Goal: Information Seeking & Learning: Learn about a topic

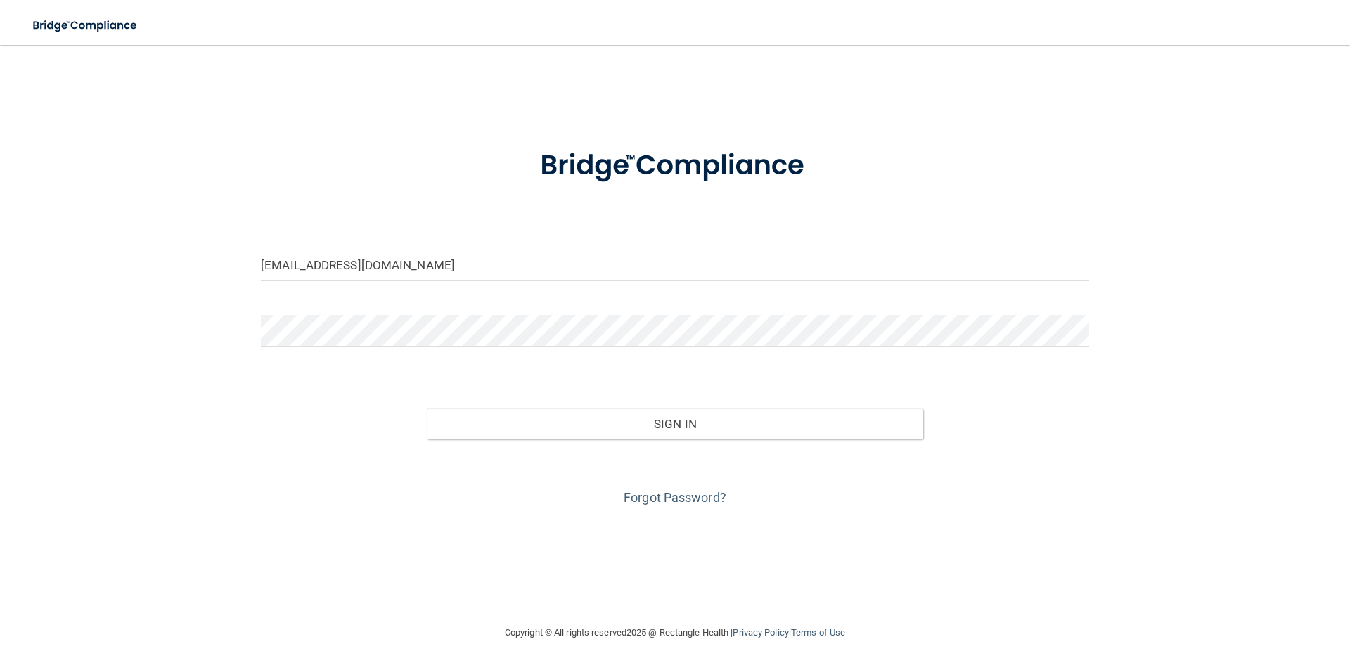
click at [460, 257] on form "jenessa3114@yahoo.com Invalid email/password. You don't have permission to acce…" at bounding box center [675, 319] width 828 height 380
drag, startPoint x: 457, startPoint y: 255, endPoint x: 174, endPoint y: 252, distance: 283.4
click at [174, 252] on div "jenessa3114@yahoo.com Invalid email/password. You don't have permission to acce…" at bounding box center [675, 334] width 1294 height 551
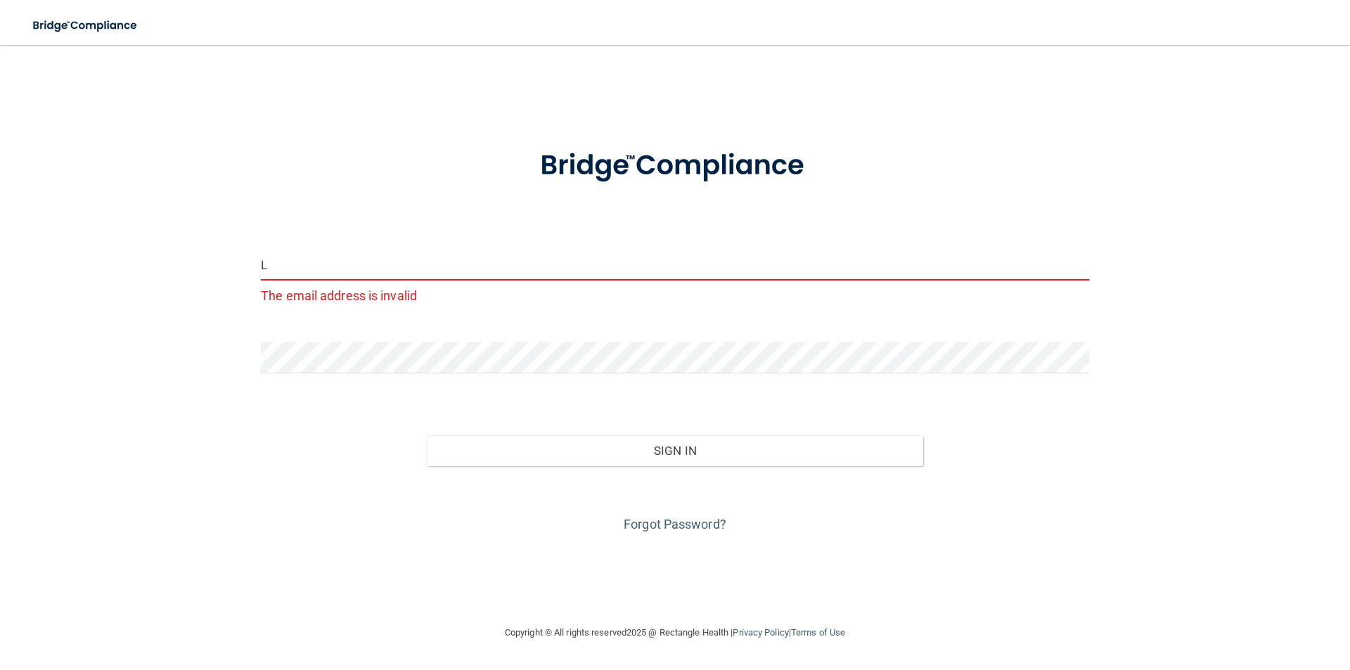
type input "[EMAIL_ADDRESS][DOMAIN_NAME]"
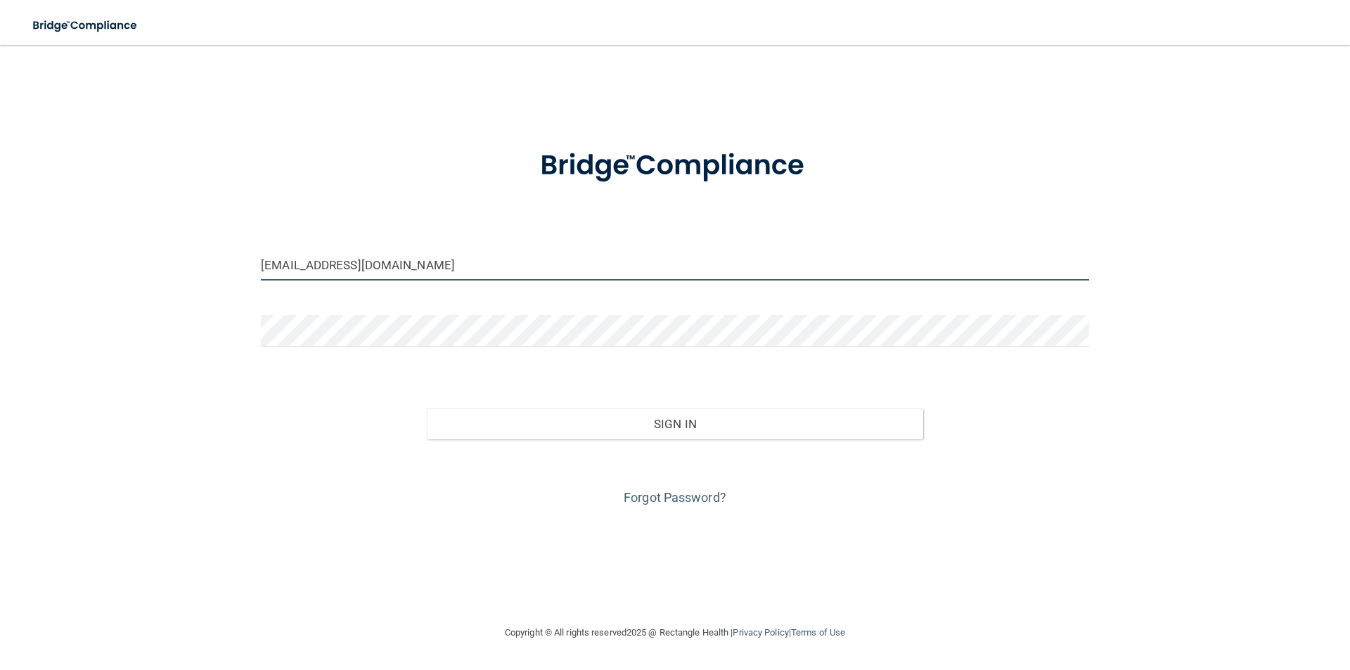
click at [427, 409] on button "Sign In" at bounding box center [675, 424] width 497 height 31
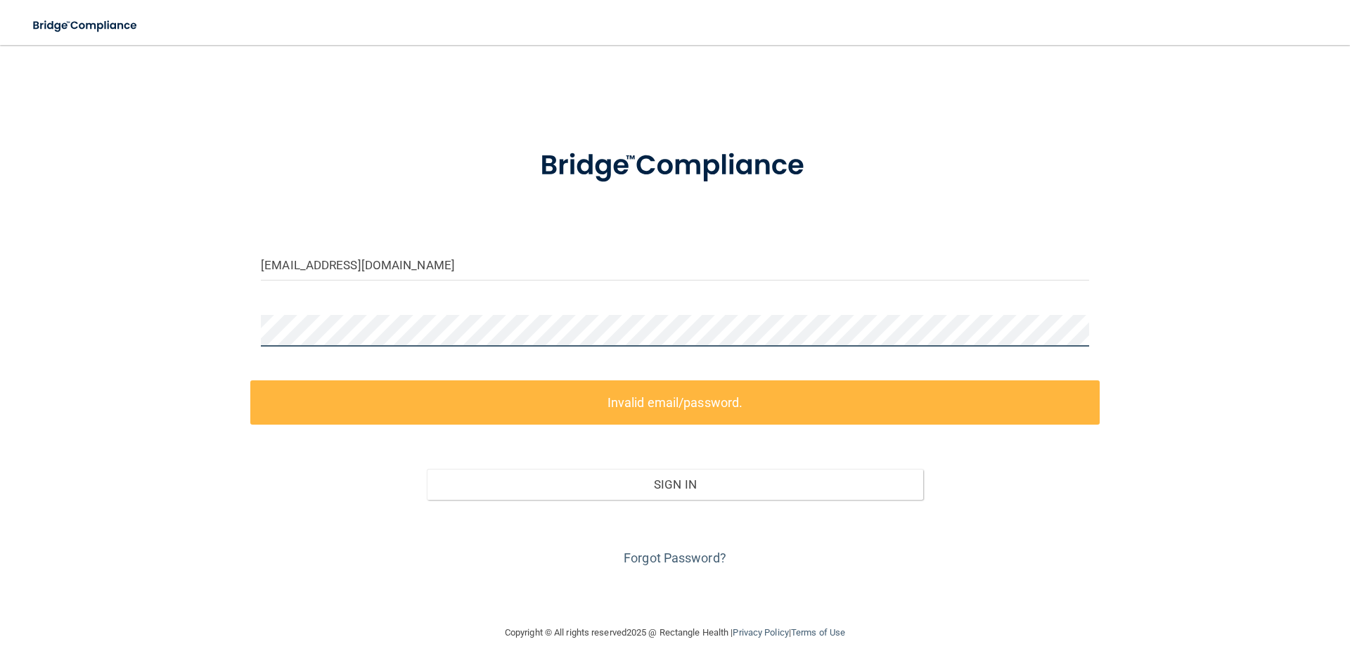
click at [115, 322] on div "lessly@freshfamilydental.com Invalid email/password. You don't have permission …" at bounding box center [675, 334] width 1294 height 551
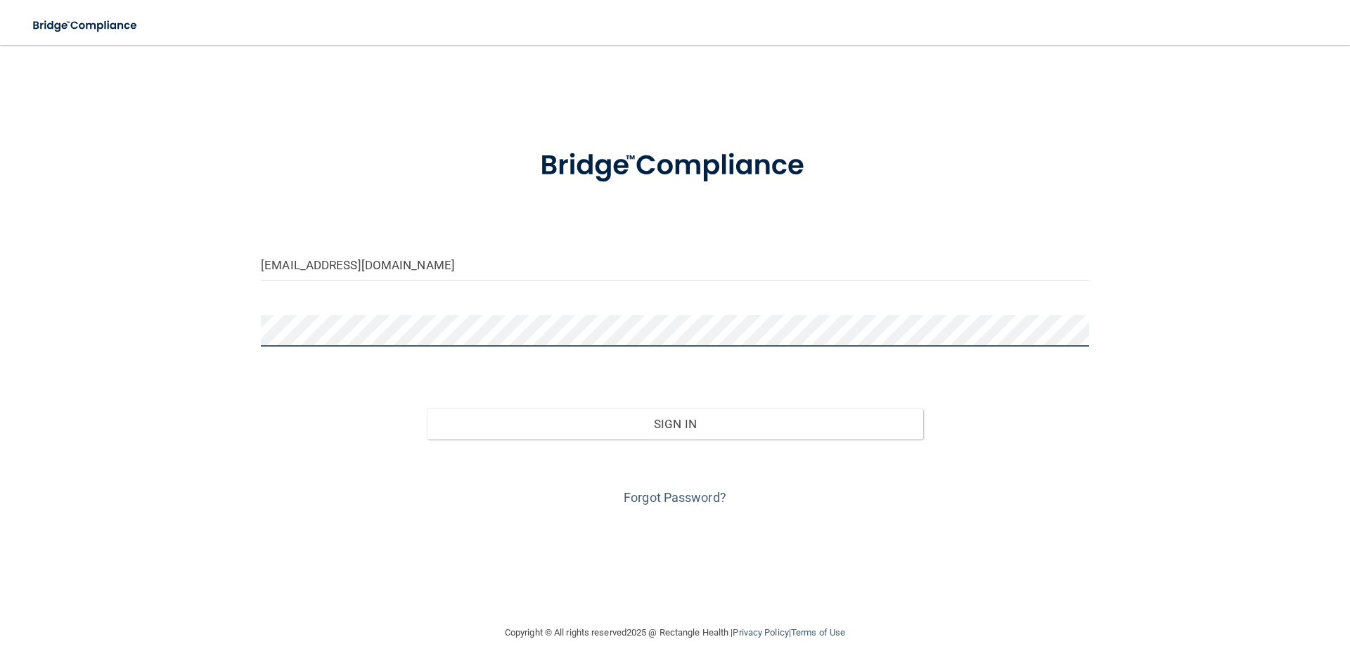
click at [427, 409] on button "Sign In" at bounding box center [675, 424] width 497 height 31
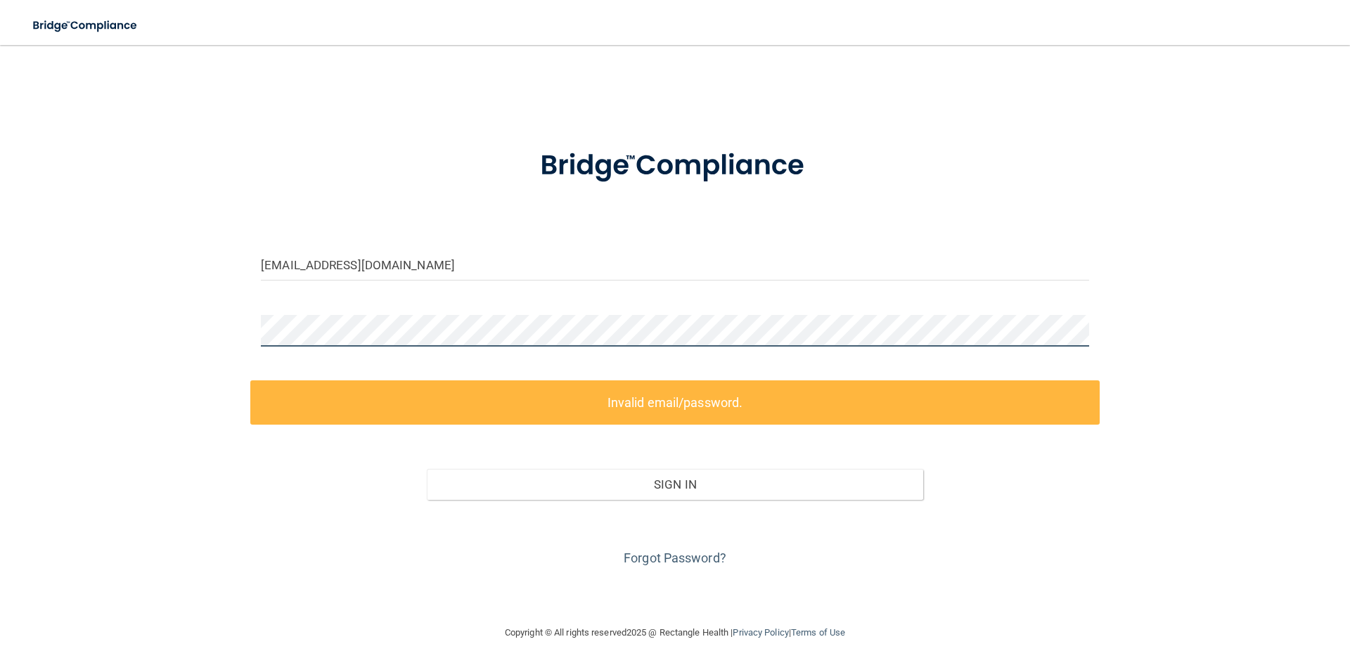
click at [93, 306] on div "lessly@freshfamilydental.com Invalid email/password. You don't have permission …" at bounding box center [675, 334] width 1294 height 551
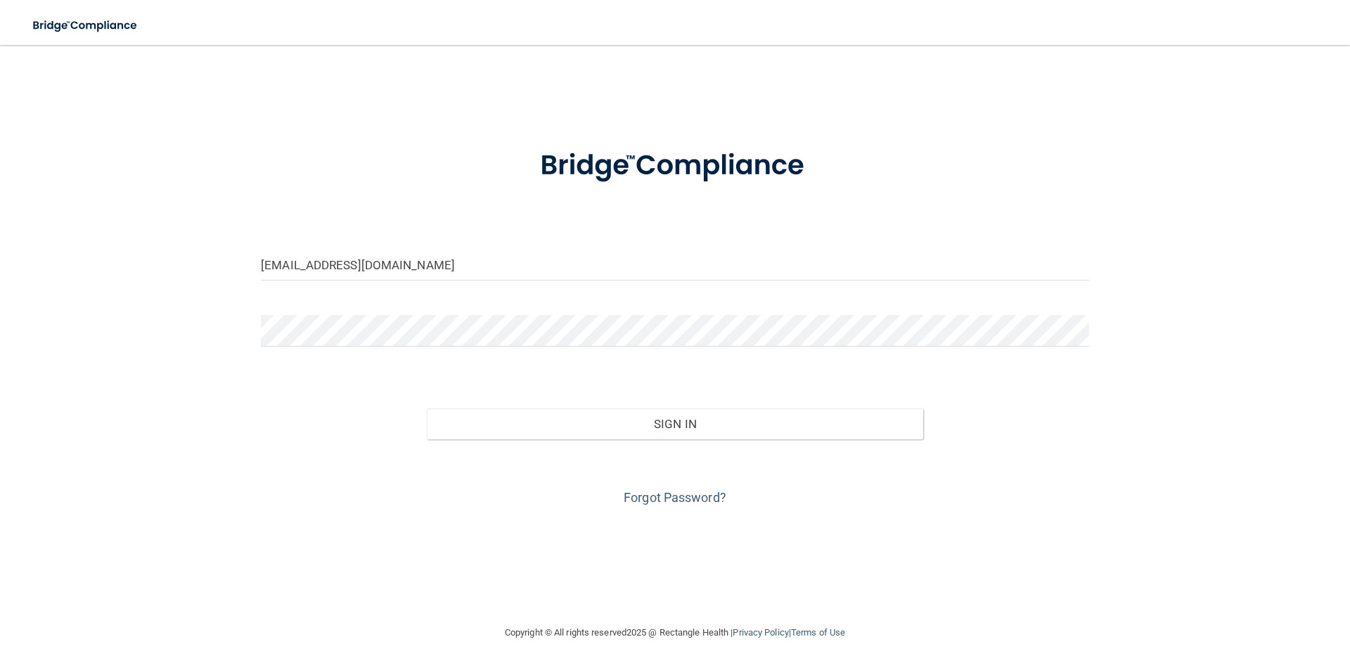
click at [222, 364] on div "lessly@freshfamilydental.com Invalid email/password. You don't have permission …" at bounding box center [675, 334] width 1294 height 551
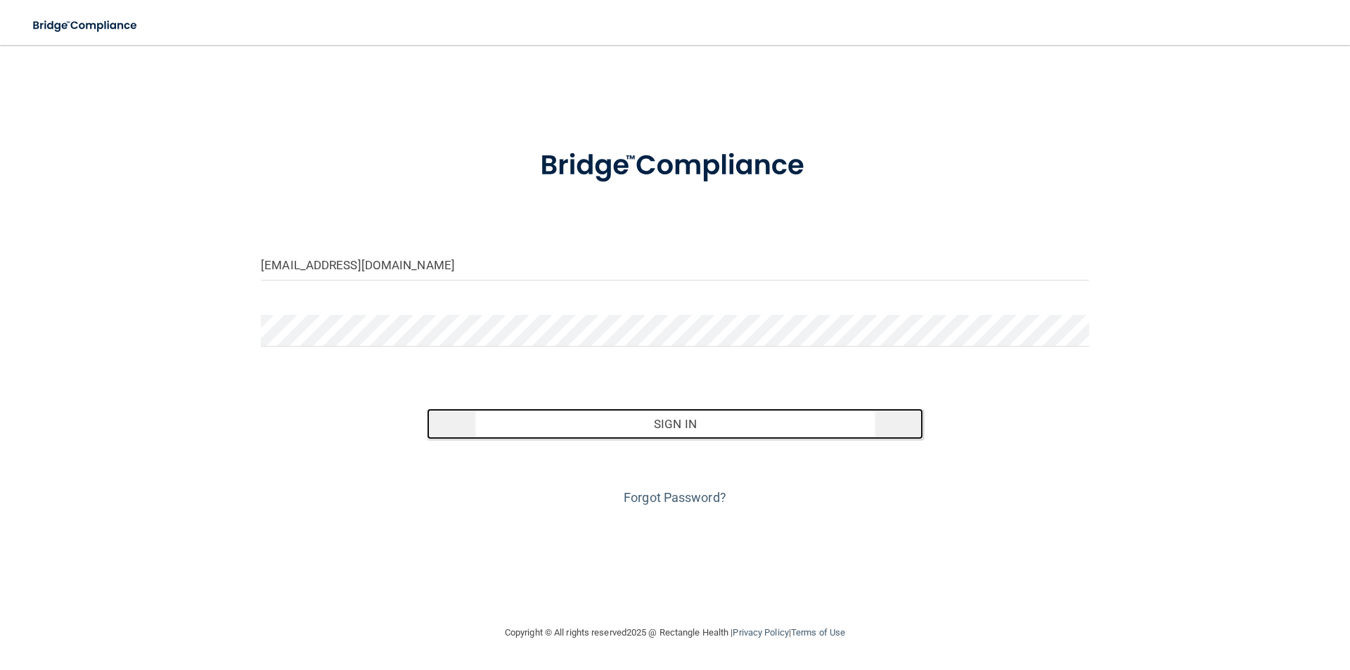
click at [573, 435] on button "Sign In" at bounding box center [675, 424] width 497 height 31
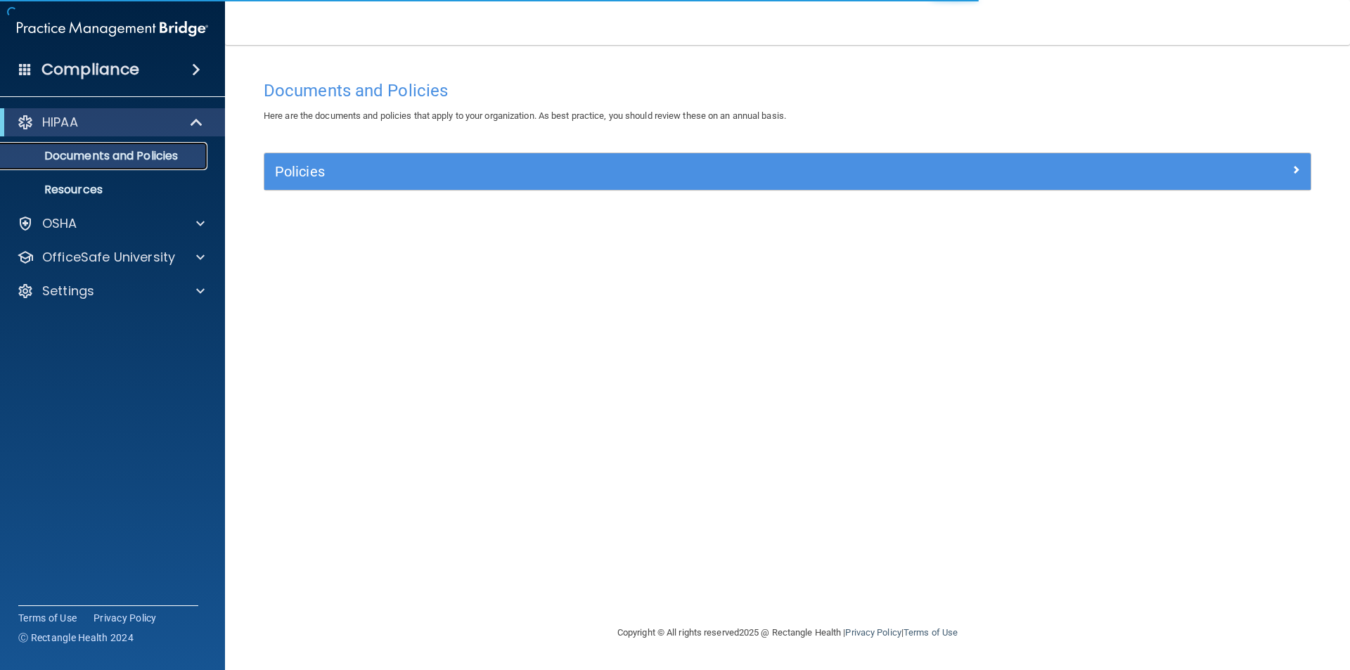
click at [117, 155] on p "Documents and Policies" at bounding box center [105, 156] width 192 height 14
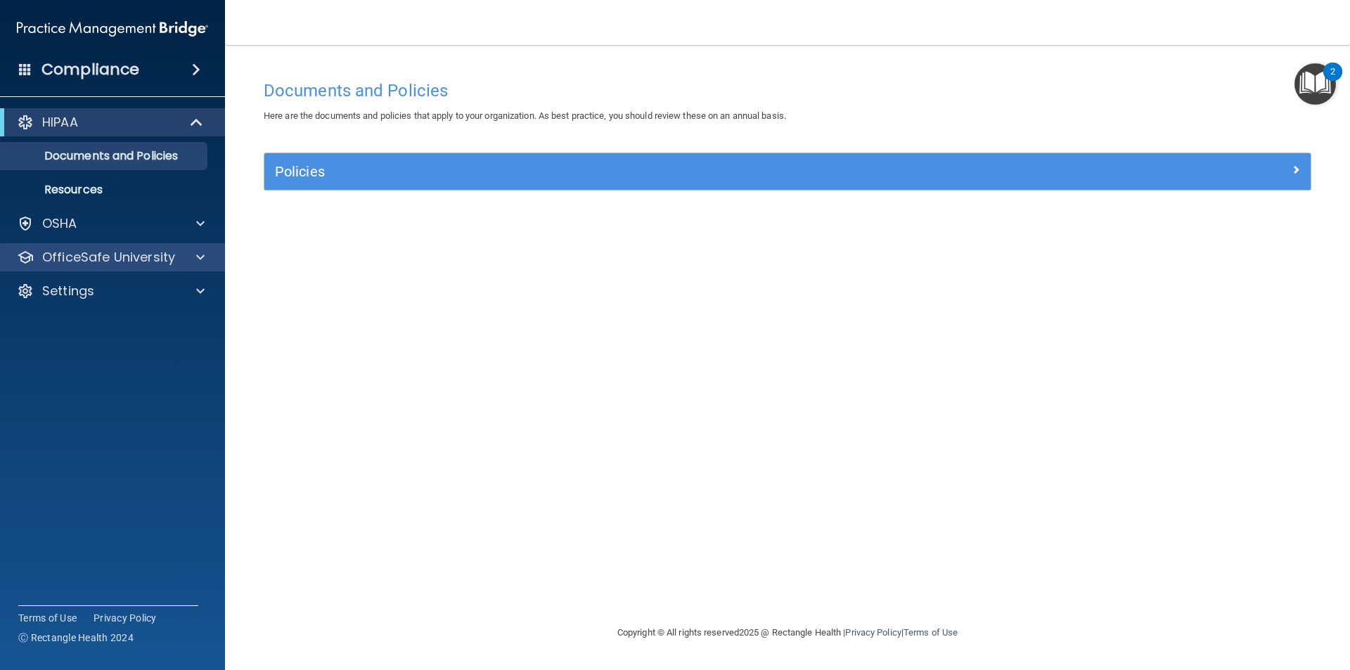
click at [72, 267] on div "OfficeSafe University" at bounding box center [113, 257] width 226 height 28
click at [90, 259] on p "OfficeSafe University" at bounding box center [108, 257] width 133 height 17
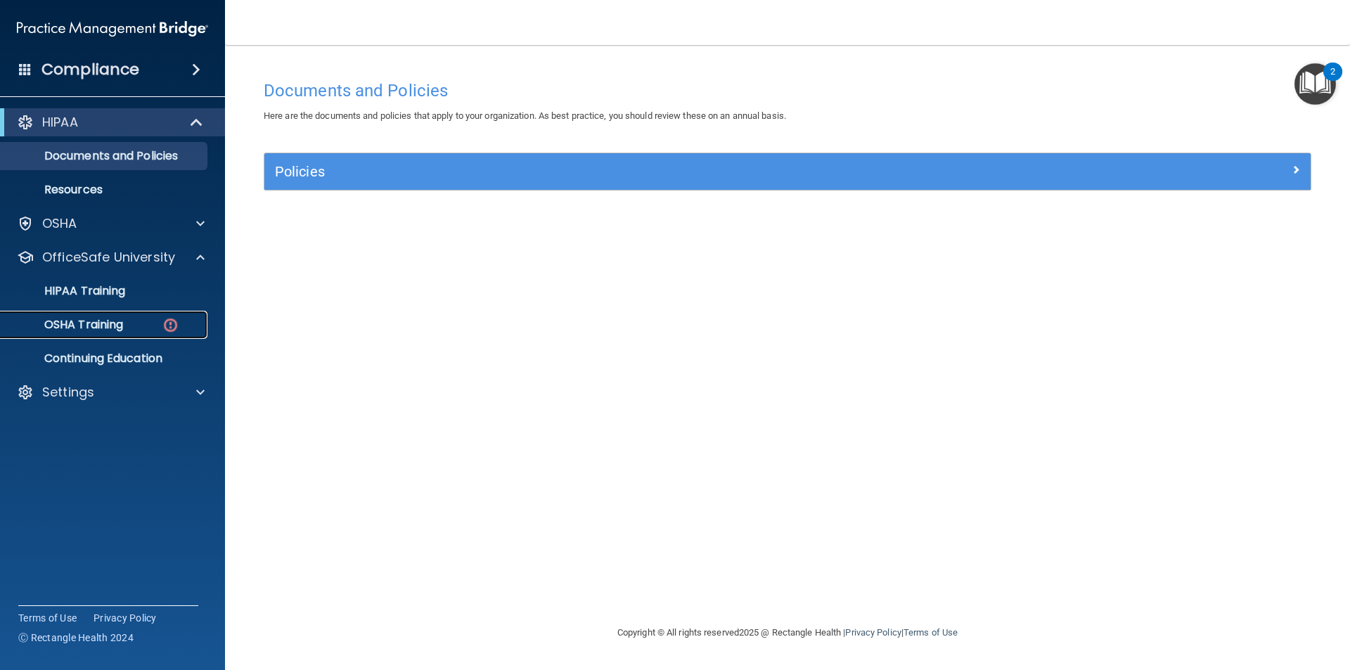
click at [102, 329] on p "OSHA Training" at bounding box center [66, 325] width 114 height 14
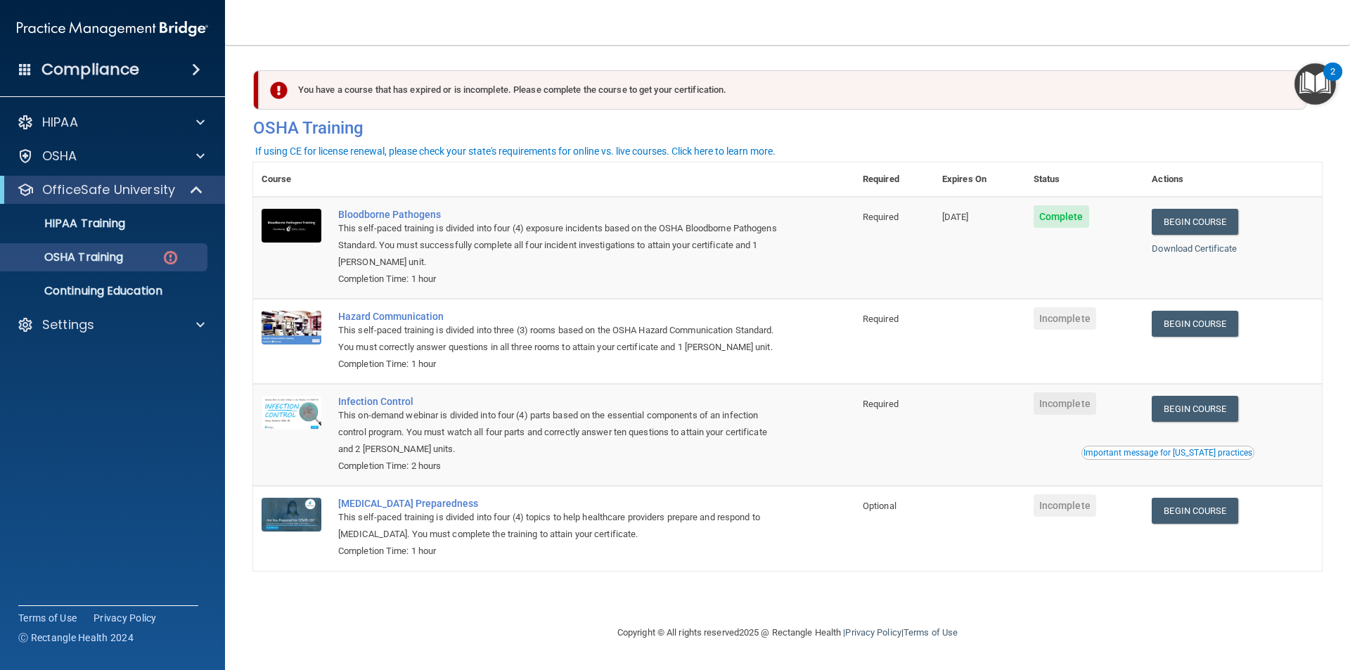
click at [1062, 210] on span "Complete" at bounding box center [1062, 216] width 56 height 23
click at [1231, 247] on link "Download Certificate" at bounding box center [1194, 248] width 85 height 11
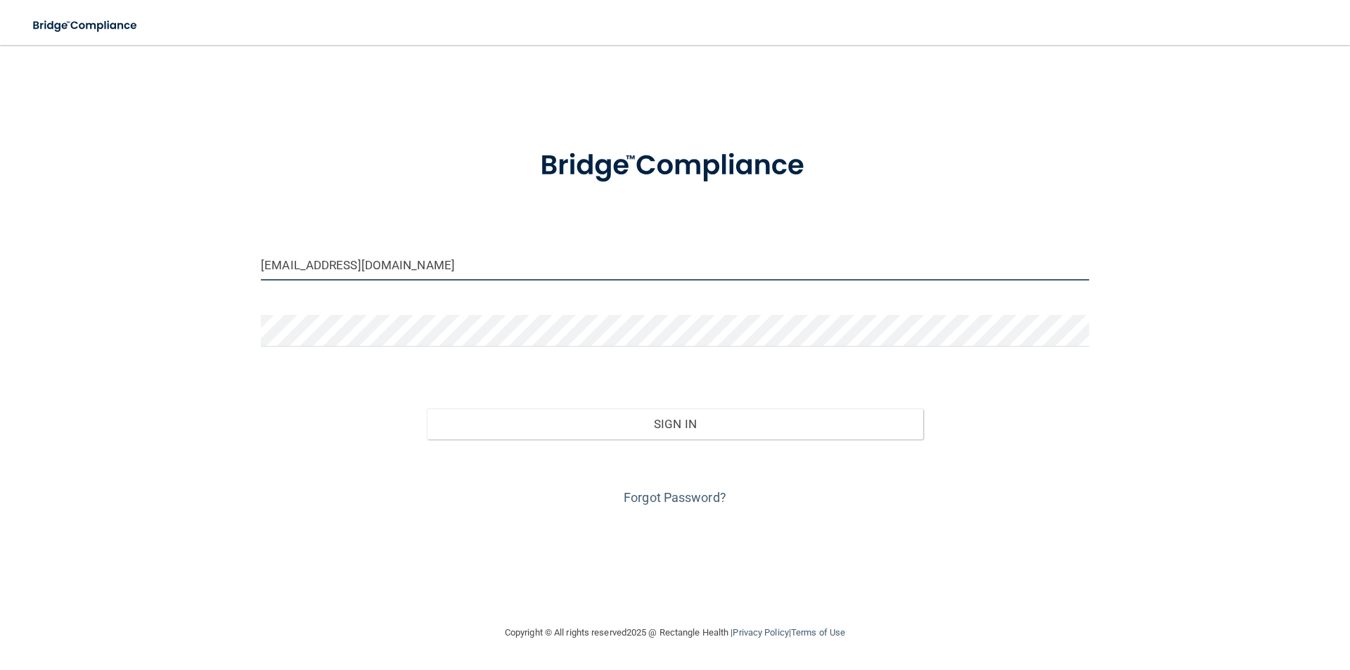
click at [338, 255] on input "jenessa3114@yahoo.com" at bounding box center [675, 265] width 828 height 32
drag, startPoint x: 442, startPoint y: 267, endPoint x: 0, endPoint y: 293, distance: 443.1
click at [0, 293] on main "jenessa3114@yahoo.com Invalid email/password. You don't have permission to acce…" at bounding box center [675, 357] width 1350 height 625
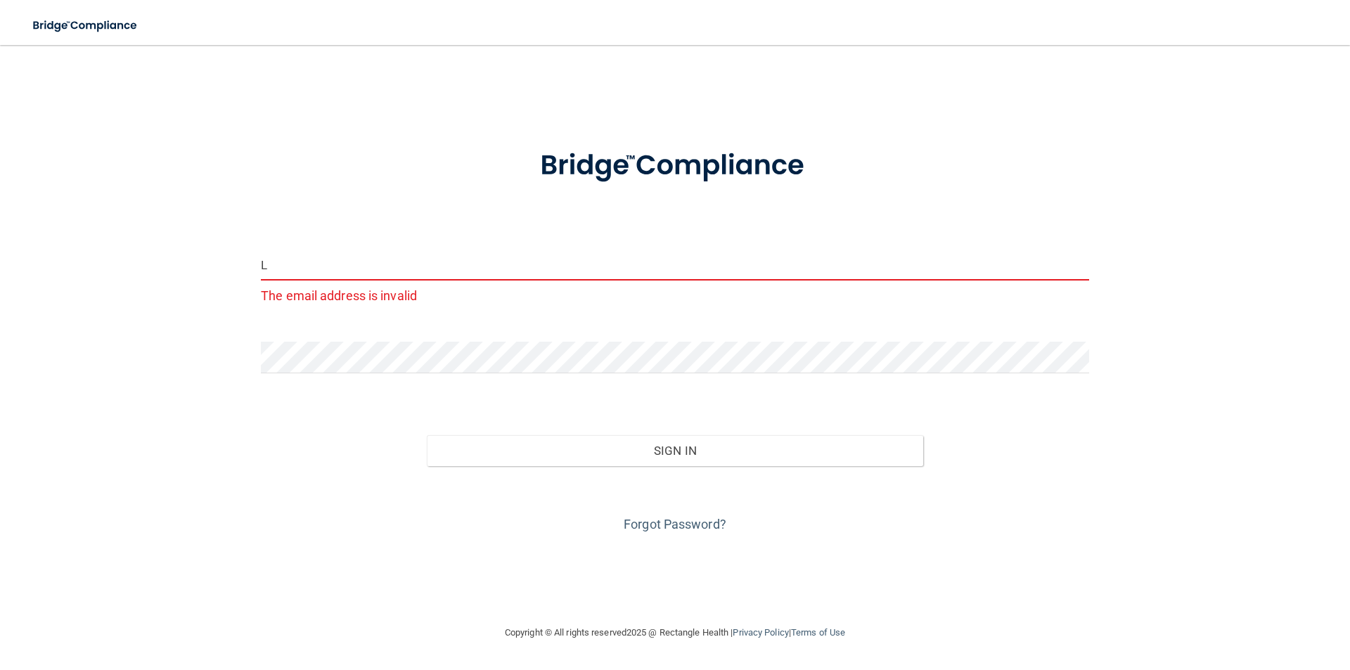
type input "[EMAIL_ADDRESS][DOMAIN_NAME]"
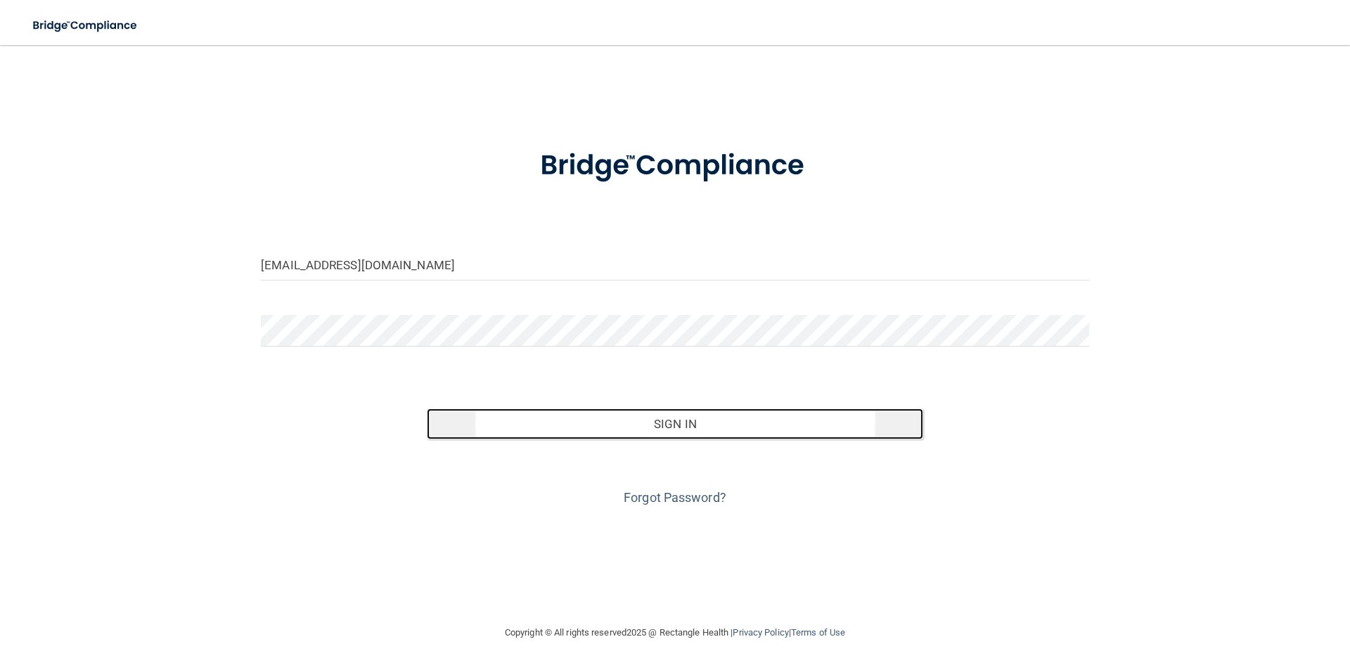
click at [627, 428] on button "Sign In" at bounding box center [675, 424] width 497 height 31
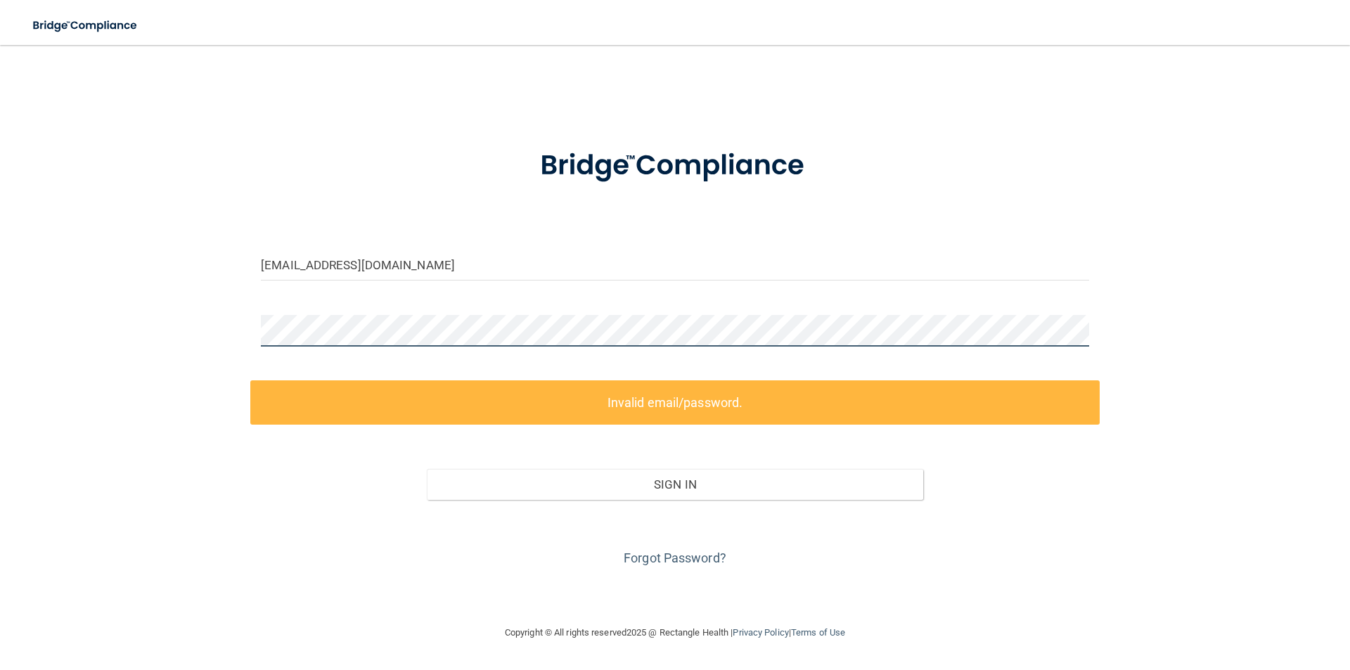
click at [22, 313] on main "lessly@freshfamilydental.com Invalid email/password. You don't have permission …" at bounding box center [675, 357] width 1350 height 625
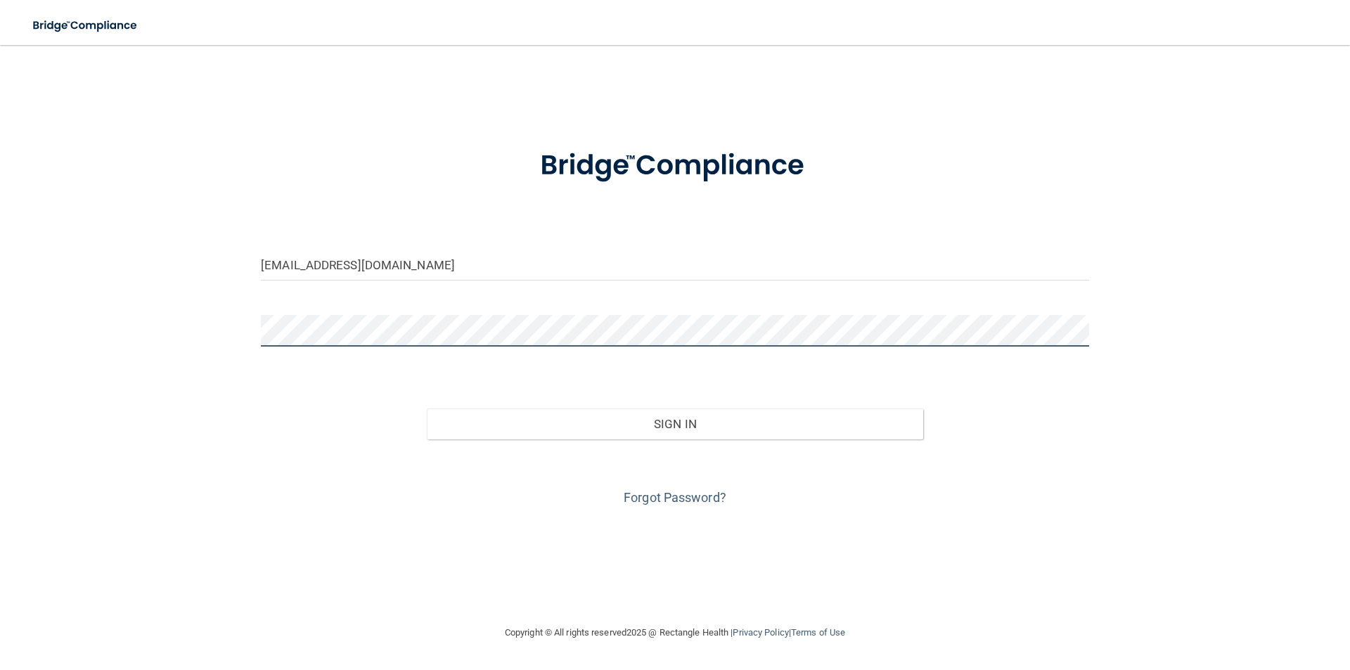
click at [427, 409] on button "Sign In" at bounding box center [675, 424] width 497 height 31
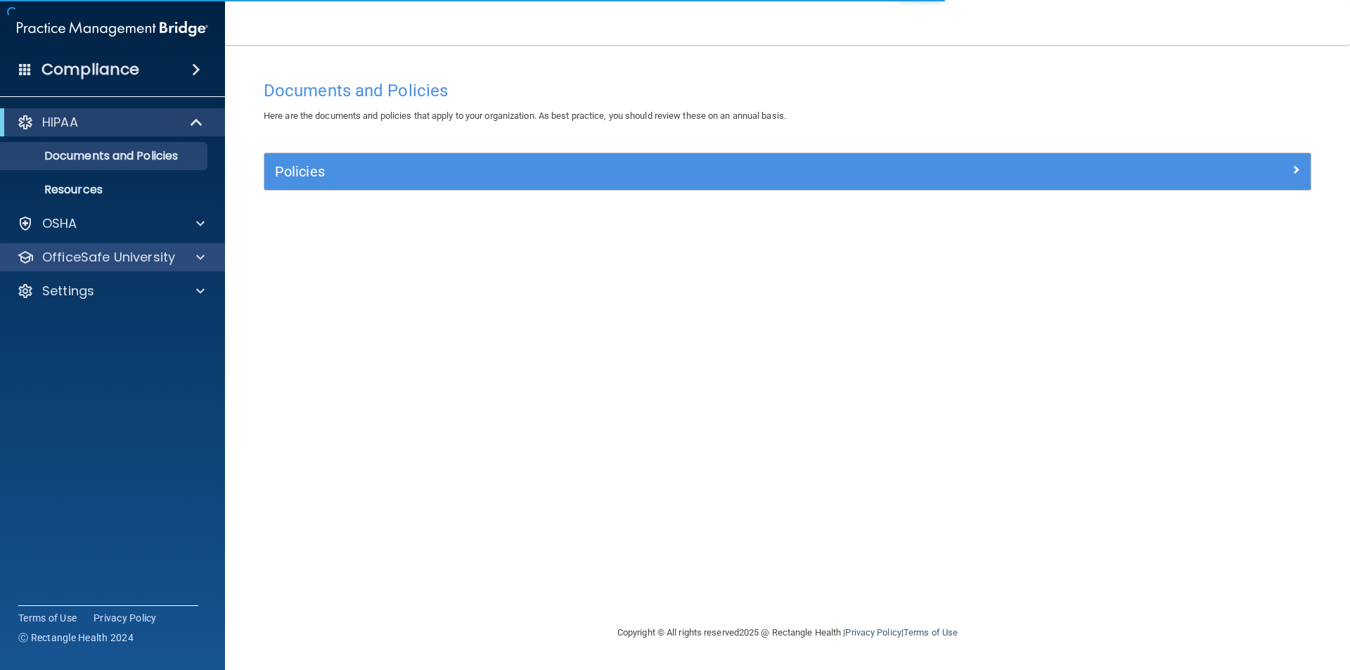
click at [155, 269] on div "OfficeSafe University" at bounding box center [113, 257] width 226 height 28
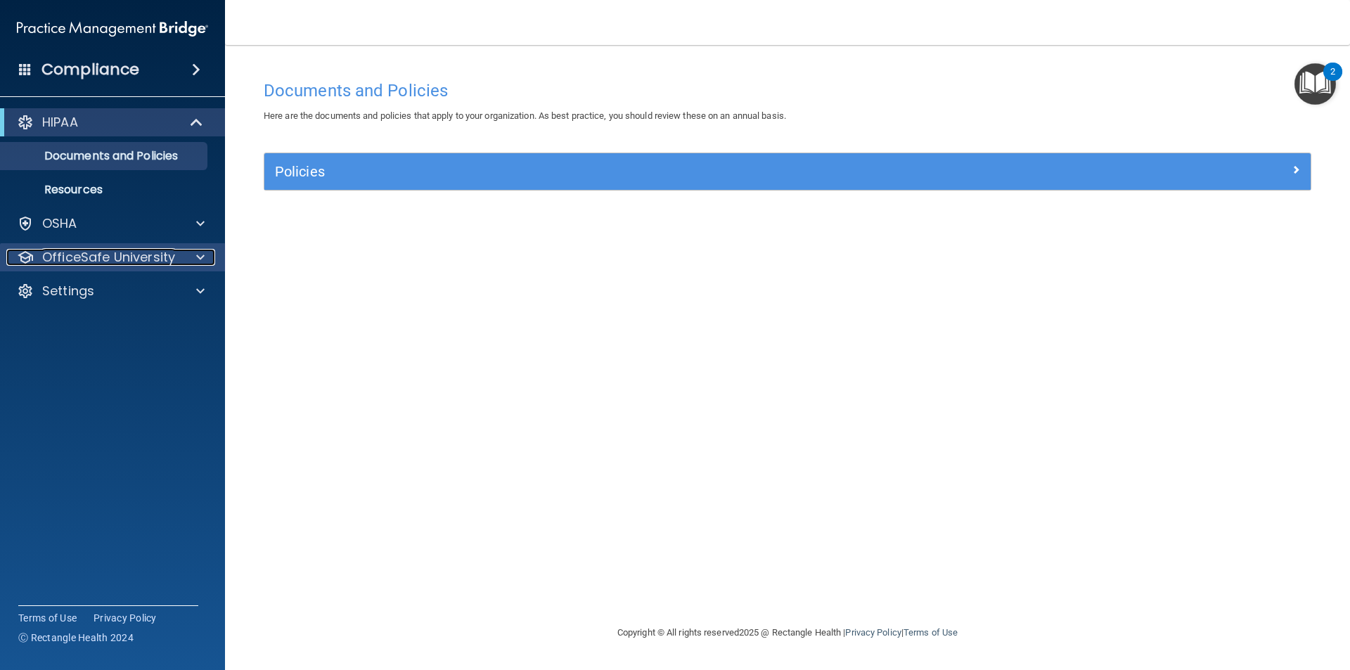
click at [153, 262] on p "OfficeSafe University" at bounding box center [108, 257] width 133 height 17
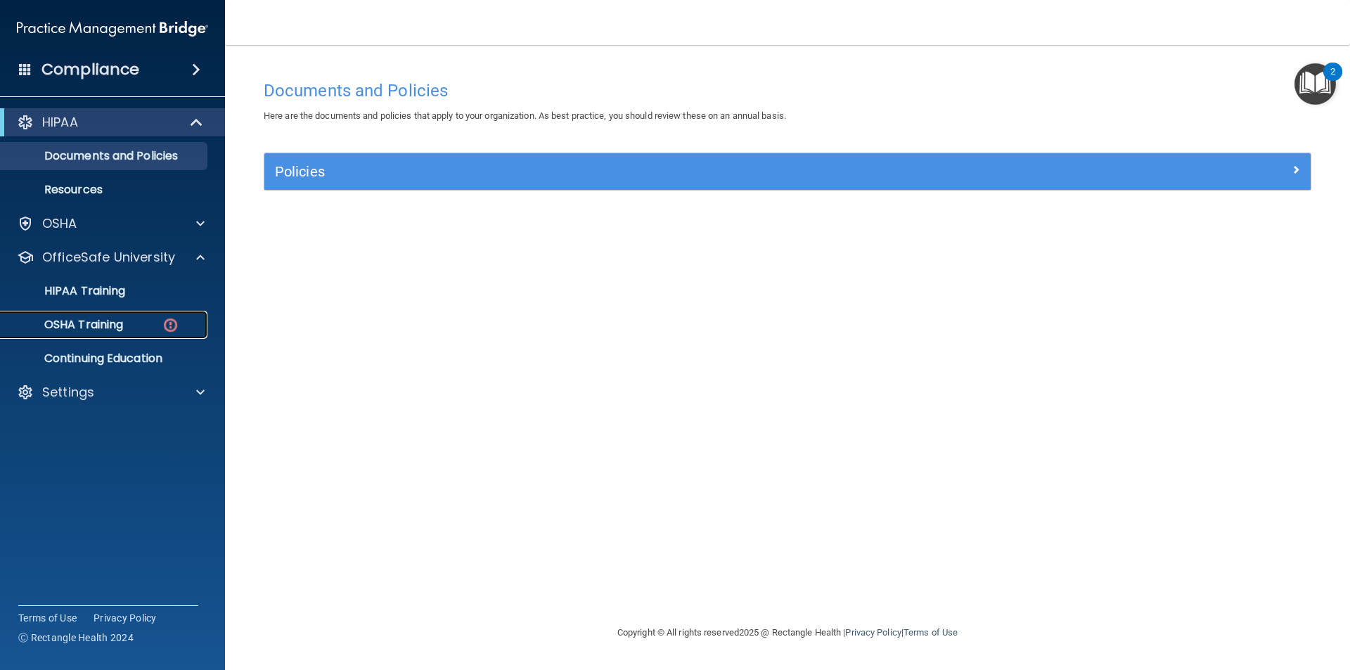
click at [142, 323] on div "OSHA Training" at bounding box center [105, 325] width 192 height 14
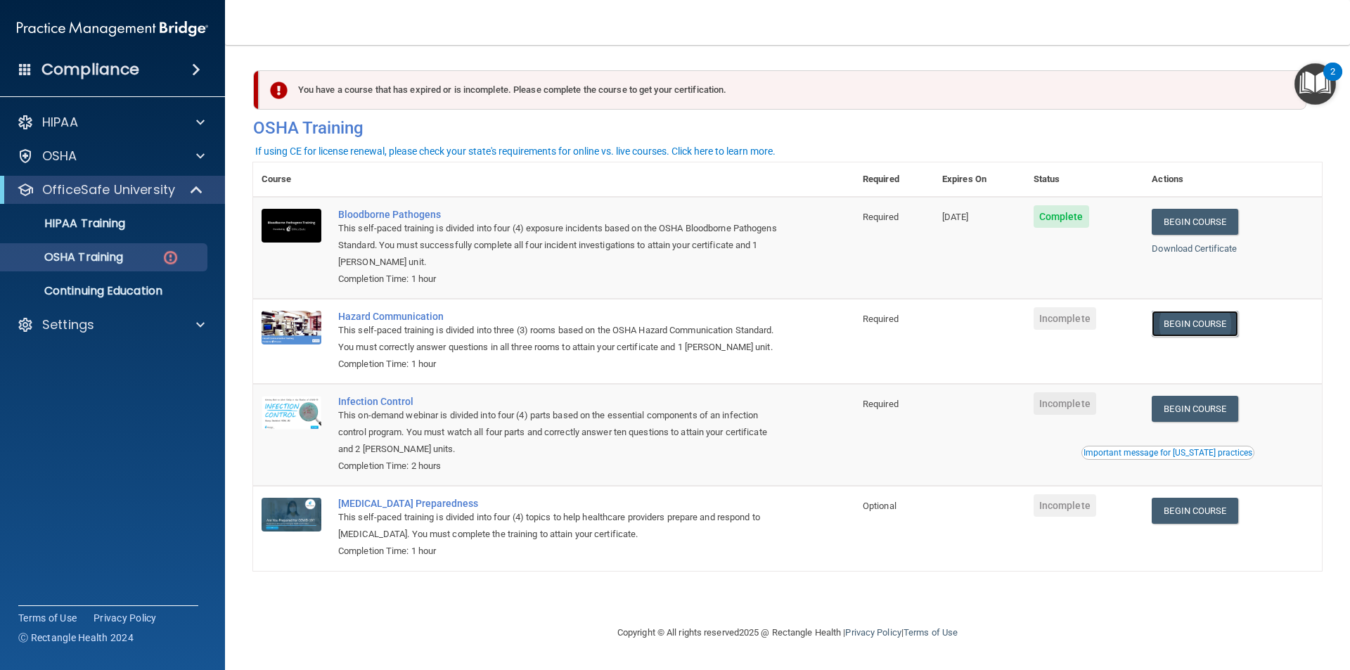
click at [1210, 320] on link "Begin Course" at bounding box center [1195, 324] width 86 height 26
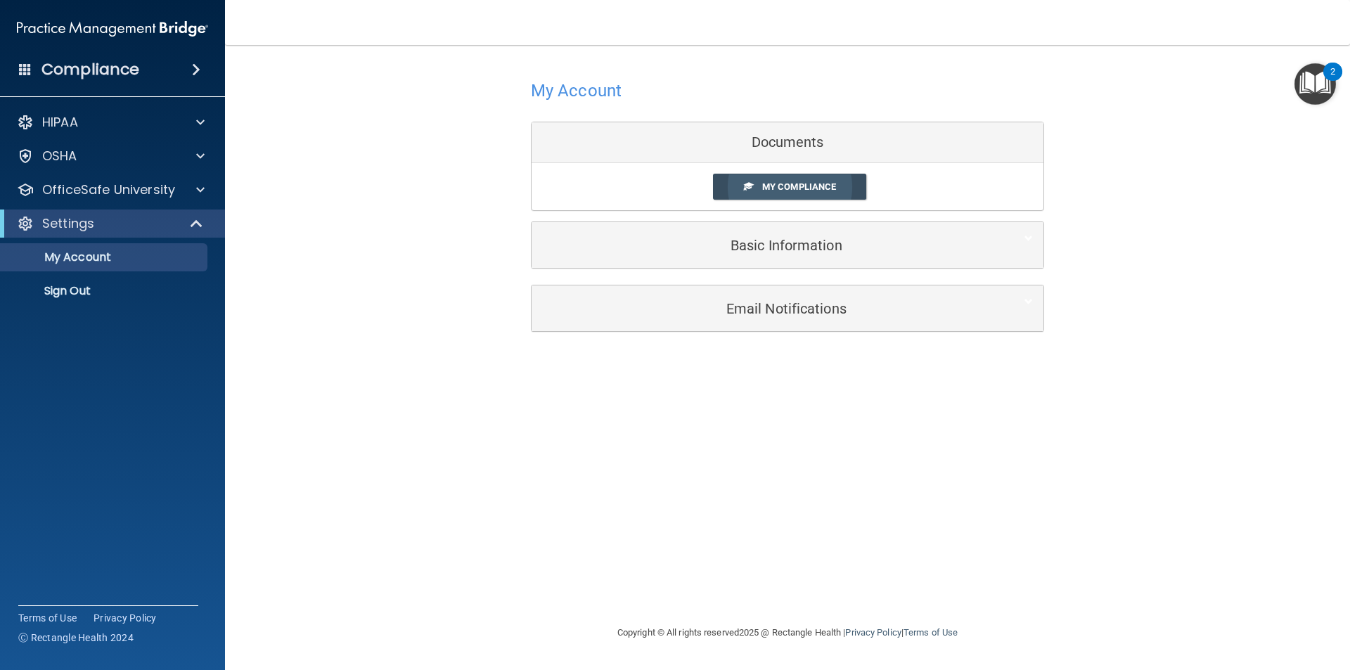
click at [766, 191] on span "My Compliance" at bounding box center [799, 186] width 74 height 11
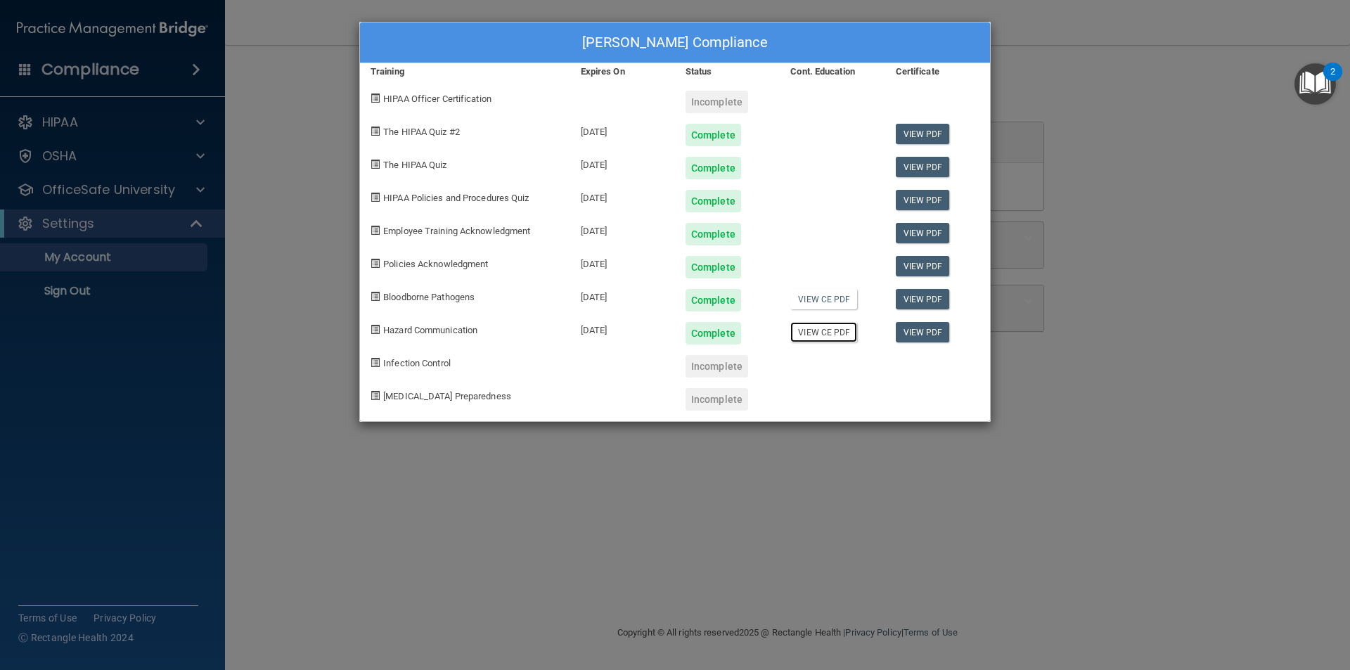
click at [829, 334] on link "View CE PDF" at bounding box center [823, 332] width 67 height 20
drag, startPoint x: 921, startPoint y: 350, endPoint x: 920, endPoint y: 338, distance: 12.7
click at [921, 348] on div at bounding box center [937, 361] width 105 height 33
click at [919, 338] on link "View PDF" at bounding box center [923, 332] width 54 height 20
drag, startPoint x: 1081, startPoint y: 110, endPoint x: 1068, endPoint y: 114, distance: 13.1
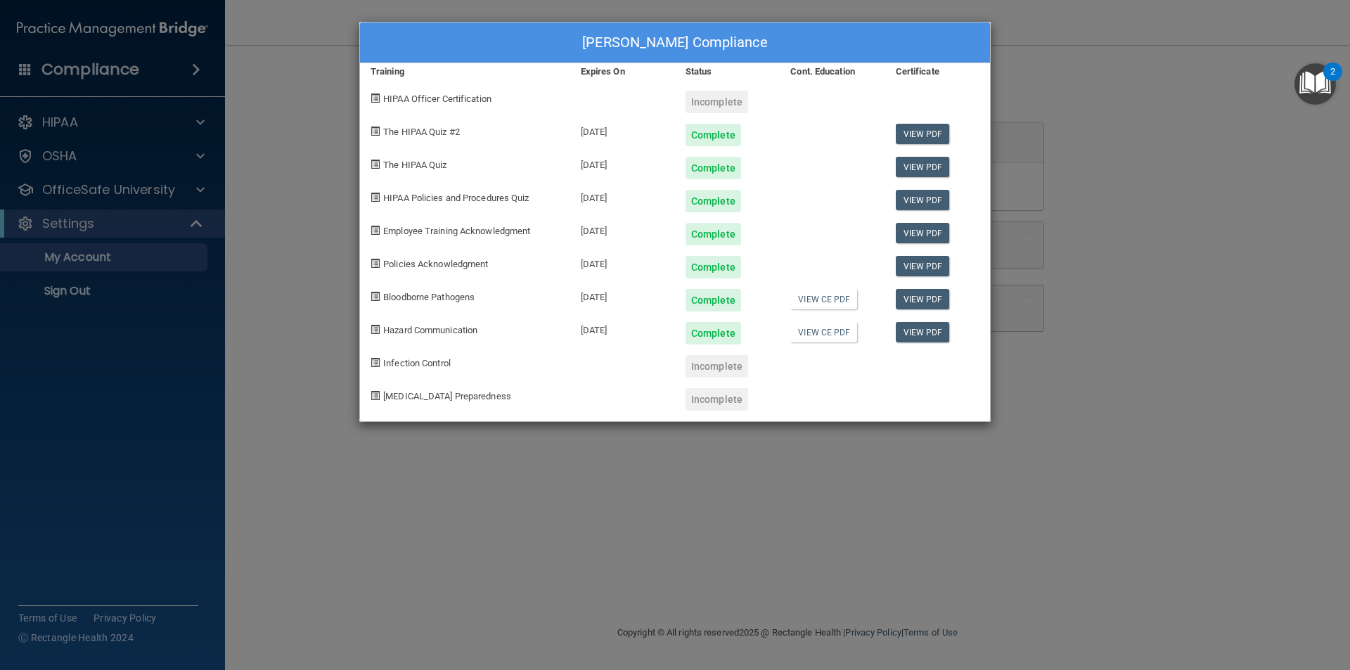
click at [1074, 114] on div "Lessly Hernandez's Compliance Training Expires On Status Cont. Education Certif…" at bounding box center [675, 335] width 1350 height 670
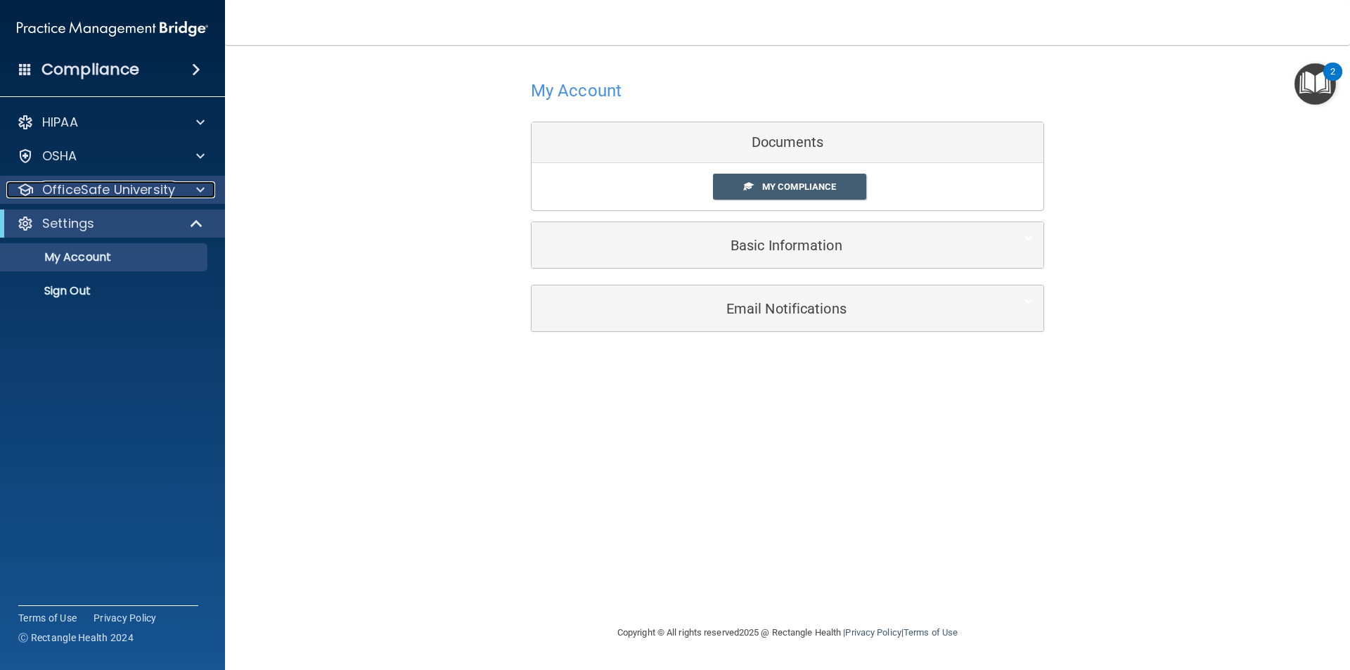
click at [84, 188] on p "OfficeSafe University" at bounding box center [108, 189] width 133 height 17
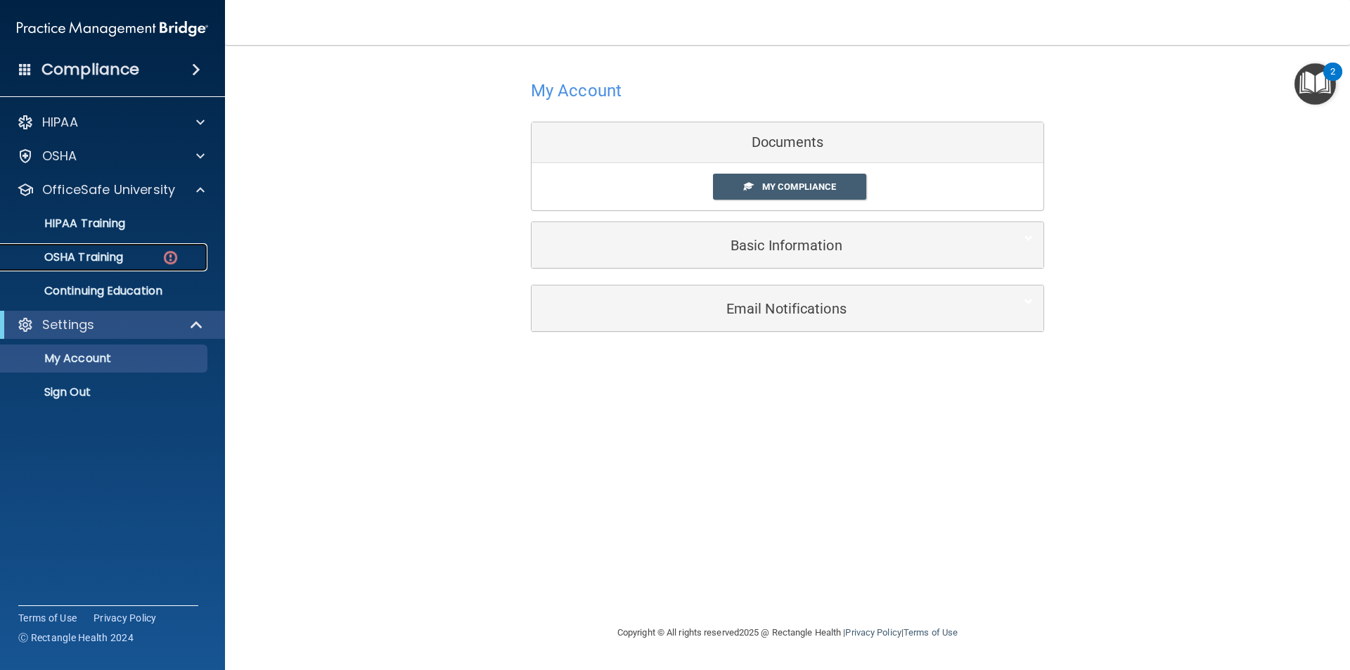
click at [99, 264] on p "OSHA Training" at bounding box center [66, 257] width 114 height 14
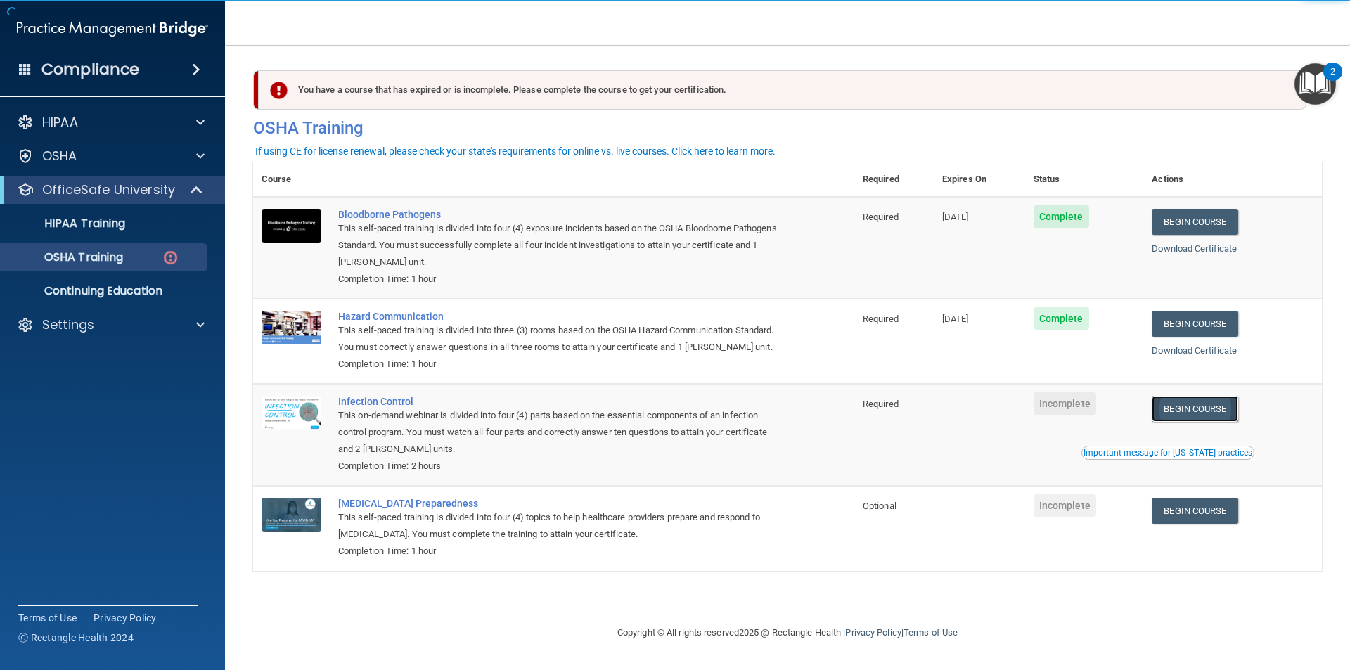
click at [1192, 406] on link "Begin Course" at bounding box center [1195, 409] width 86 height 26
